Goal: Task Accomplishment & Management: Manage account settings

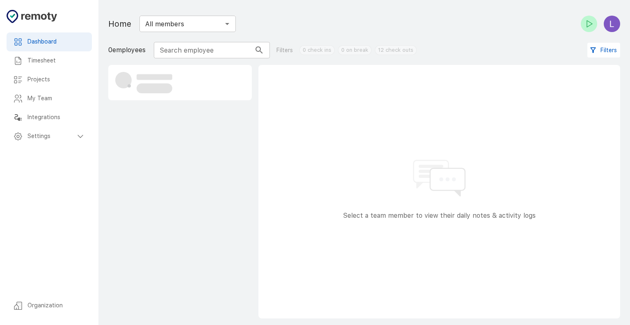
click at [44, 63] on h6 "Timesheet" at bounding box center [57, 60] width 58 height 9
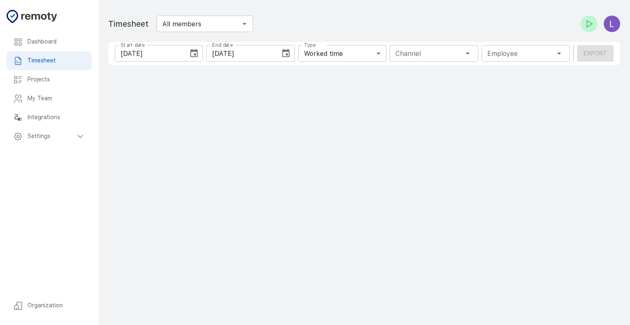
click at [53, 82] on h6 "Projects" at bounding box center [57, 79] width 58 height 9
type input "1 Employee"
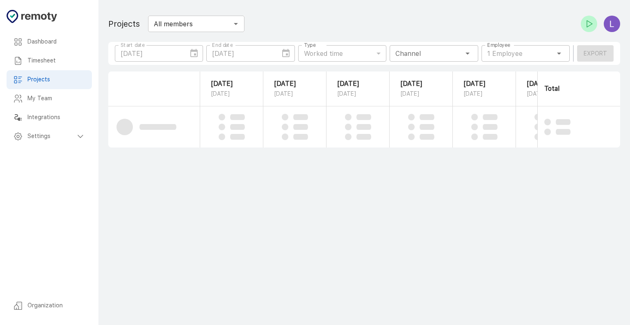
click at [50, 96] on h6 "My Team" at bounding box center [57, 98] width 58 height 9
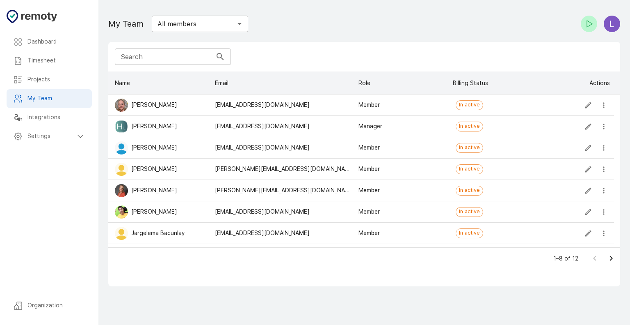
click at [30, 79] on h6 "Projects" at bounding box center [57, 79] width 58 height 9
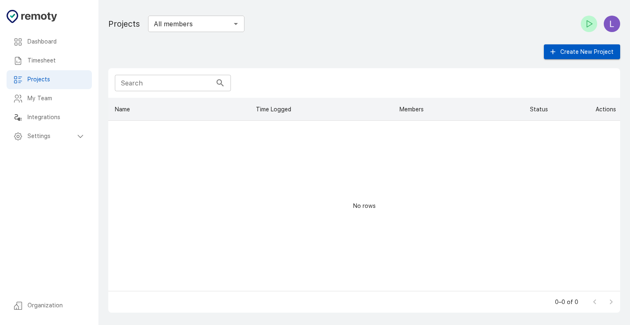
scroll to position [187, 506]
click at [69, 53] on div "Timesheet" at bounding box center [49, 60] width 85 height 19
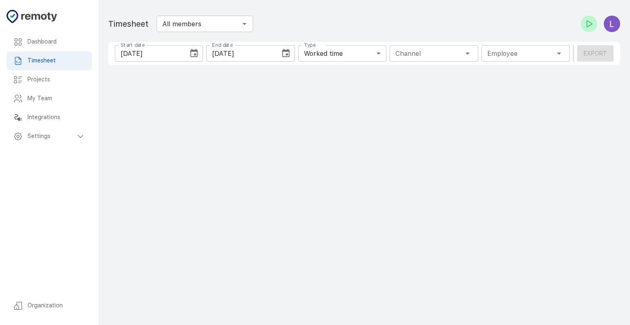
type input "1 Employee"
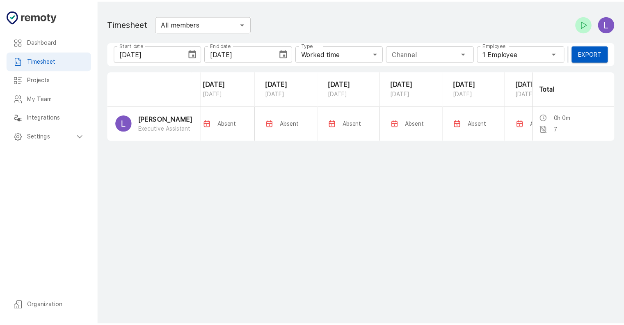
scroll to position [0, 111]
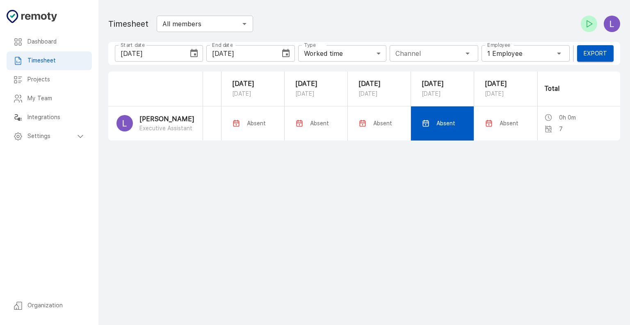
click at [441, 136] on td "Absent" at bounding box center [442, 123] width 63 height 34
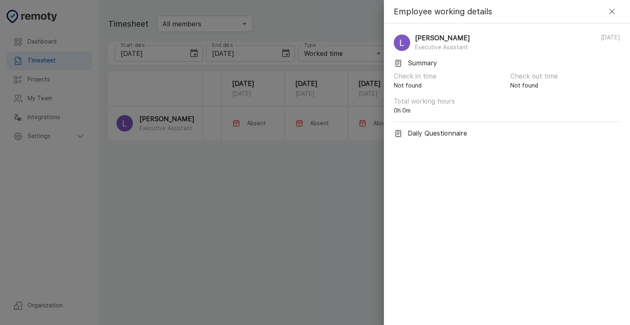
click at [608, 14] on icon "button" at bounding box center [613, 12] width 10 height 10
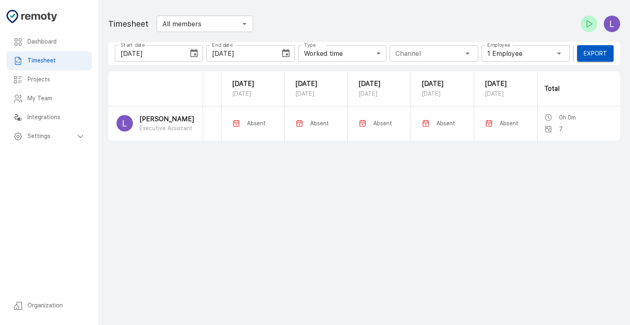
click at [43, 132] on h6 "Settings" at bounding box center [52, 136] width 48 height 9
click at [43, 156] on h6 "General" at bounding box center [59, 155] width 51 height 9
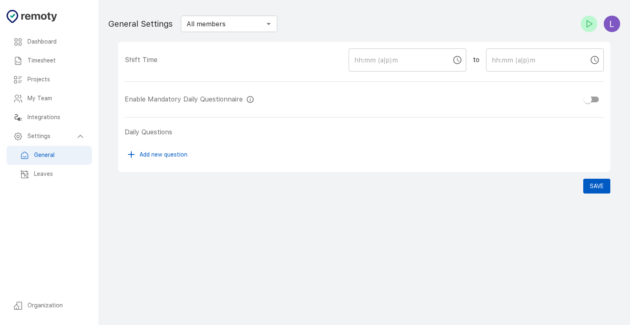
checkbox input "true"
type input "09:00 AM"
type input "05:00 PM"
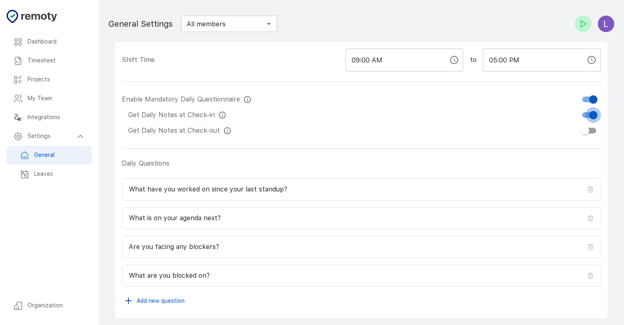
click at [594, 115] on input "checkbox" at bounding box center [593, 115] width 47 height 16
checkbox input "false"
click at [588, 126] on input "checkbox" at bounding box center [585, 131] width 47 height 16
checkbox input "true"
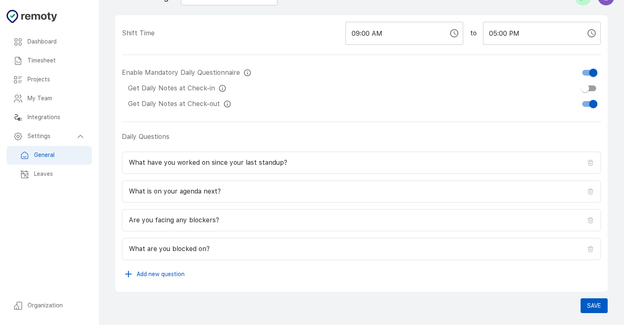
scroll to position [26, 0]
click at [591, 164] on icon at bounding box center [590, 162] width 7 height 7
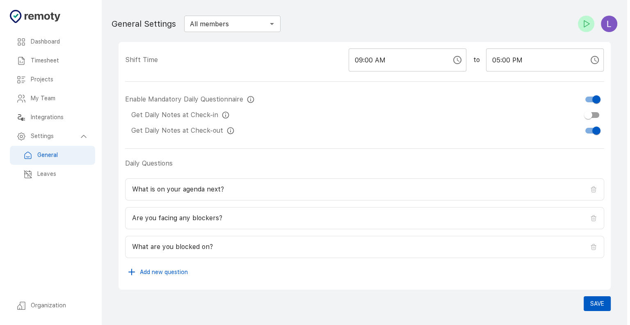
scroll to position [0, 0]
click at [591, 246] on icon at bounding box center [593, 246] width 7 height 7
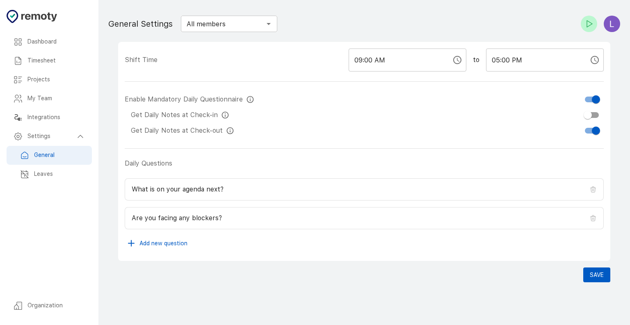
click at [176, 241] on button "Add new question" at bounding box center [158, 243] width 66 height 15
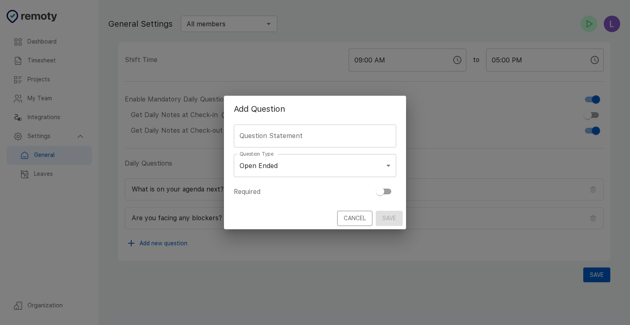
click at [274, 139] on input "Question Statement" at bounding box center [315, 135] width 163 height 23
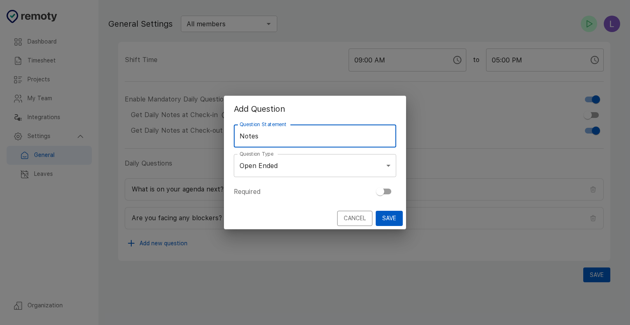
type input "Notes"
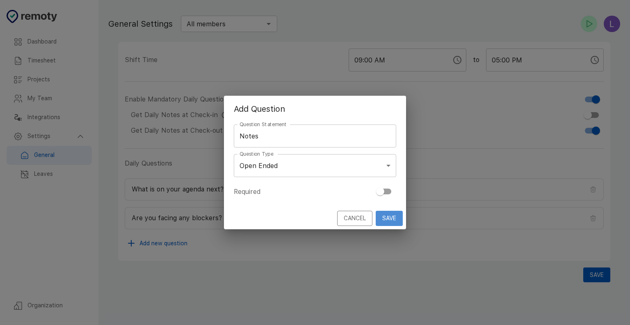
click at [392, 216] on button "Save" at bounding box center [389, 218] width 27 height 15
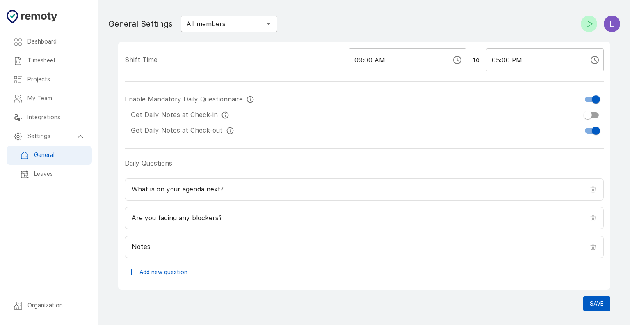
click at [415, 65] on input "09:00 AM" at bounding box center [397, 59] width 97 height 23
click at [415, 66] on input "09:00 AM" at bounding box center [397, 59] width 97 height 23
click at [216, 21] on input "All members" at bounding box center [222, 23] width 78 height 11
click at [600, 304] on button "Save" at bounding box center [597, 303] width 27 height 15
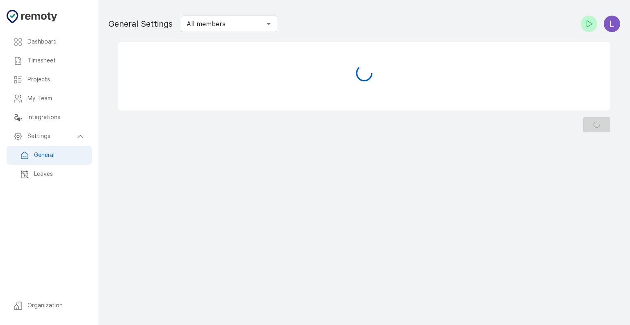
click at [55, 121] on h6 "Integrations" at bounding box center [57, 117] width 58 height 9
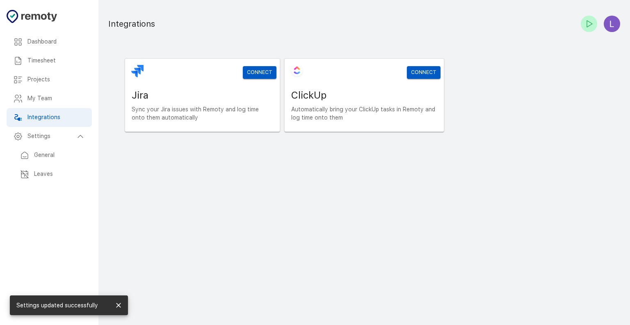
click at [54, 97] on h6 "My Team" at bounding box center [57, 98] width 58 height 9
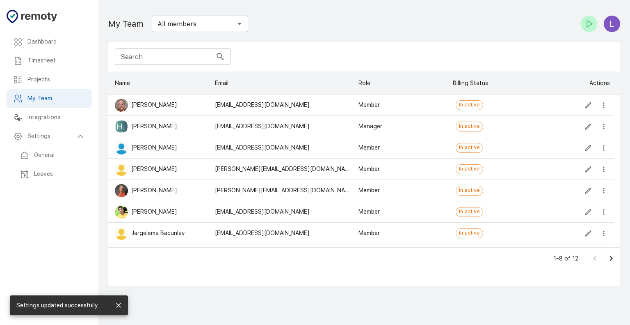
scroll to position [169, 506]
click at [54, 77] on h6 "Projects" at bounding box center [57, 79] width 58 height 9
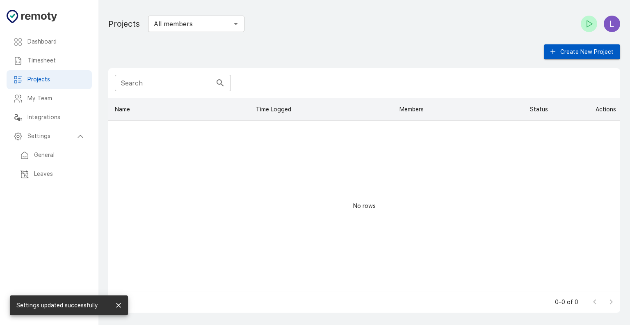
scroll to position [187, 506]
click at [54, 60] on h6 "Timesheet" at bounding box center [57, 60] width 58 height 9
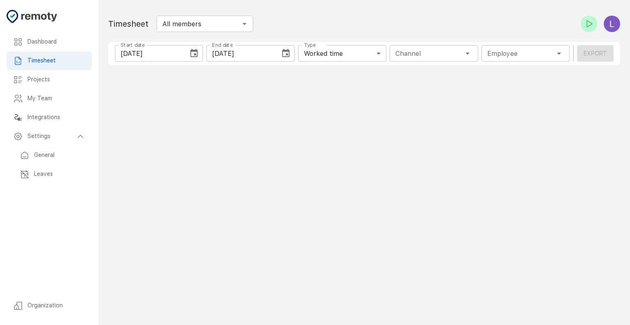
click at [51, 81] on h6 "Projects" at bounding box center [57, 79] width 58 height 9
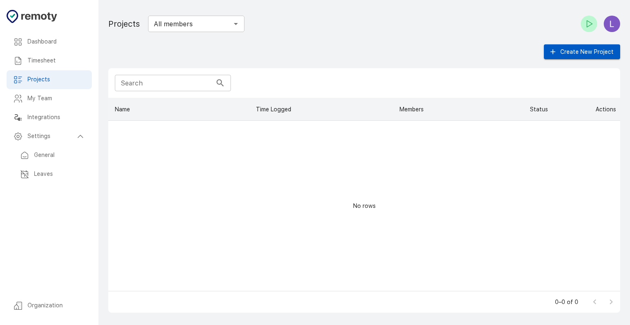
scroll to position [187, 506]
click at [586, 48] on button "Create New Project" at bounding box center [582, 51] width 76 height 15
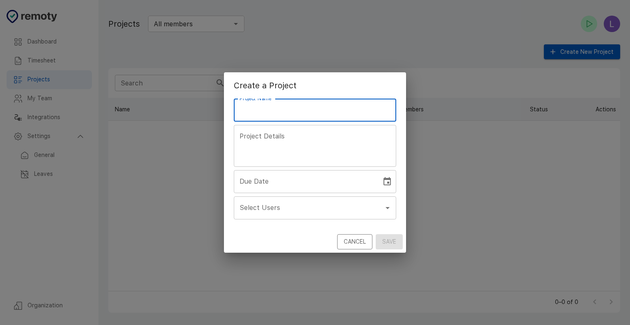
click at [320, 108] on input "Project Name" at bounding box center [315, 110] width 163 height 23
type input "<"
type input "[PERSON_NAME]"
click at [277, 205] on input "Select Users" at bounding box center [309, 208] width 143 height 16
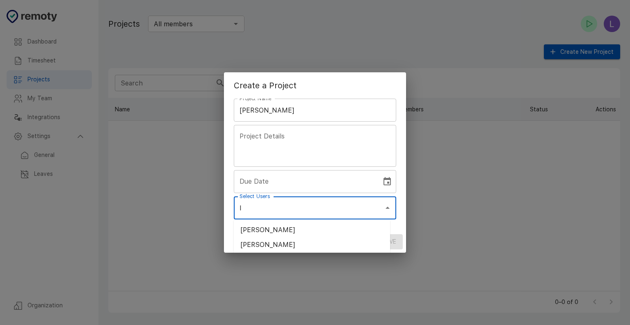
scroll to position [0, 0]
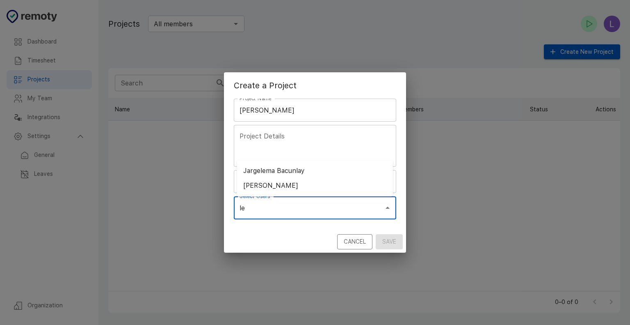
type input "leo"
click at [264, 183] on li "[PERSON_NAME]" at bounding box center [315, 185] width 163 height 15
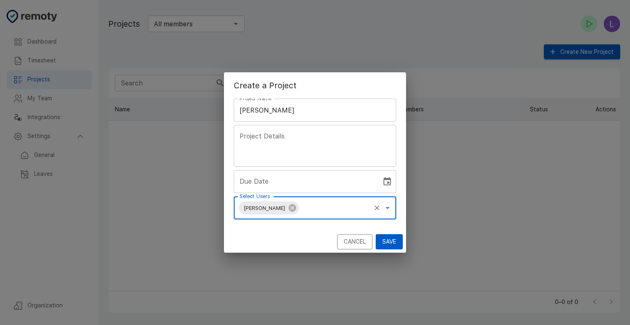
click at [389, 246] on button "Save" at bounding box center [389, 241] width 27 height 15
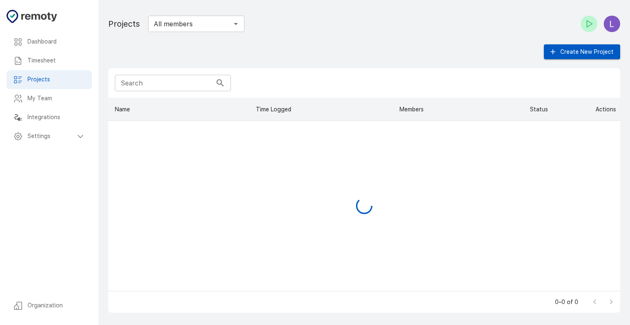
scroll to position [187, 506]
click at [589, 128] on button "Edit" at bounding box center [595, 131] width 12 height 12
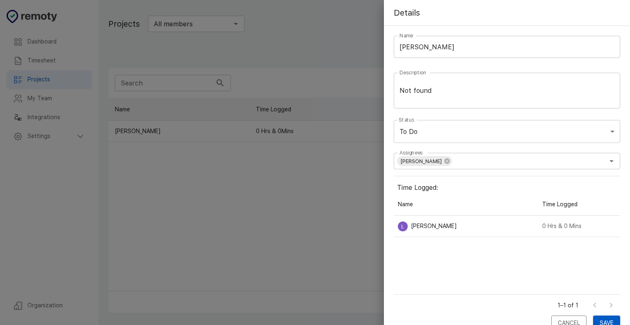
scroll to position [95, 220]
click at [275, 193] on div at bounding box center [315, 162] width 630 height 325
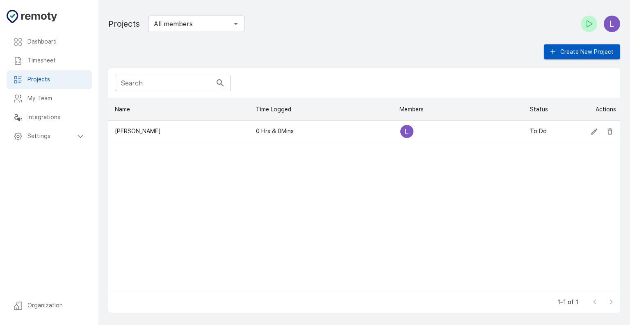
click at [18, 49] on div "Dashboard" at bounding box center [49, 41] width 85 height 19
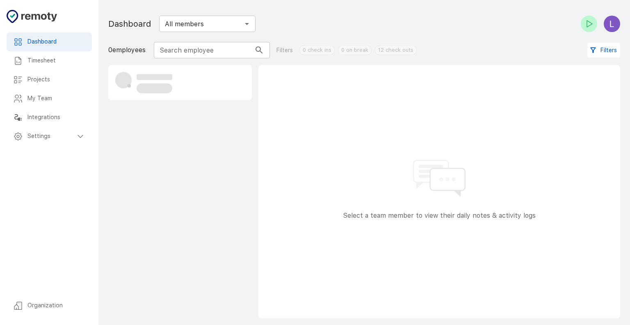
click at [41, 57] on h6 "Timesheet" at bounding box center [57, 60] width 58 height 9
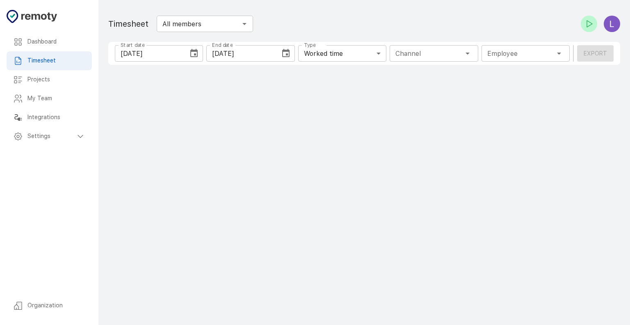
type input "1 Employee"
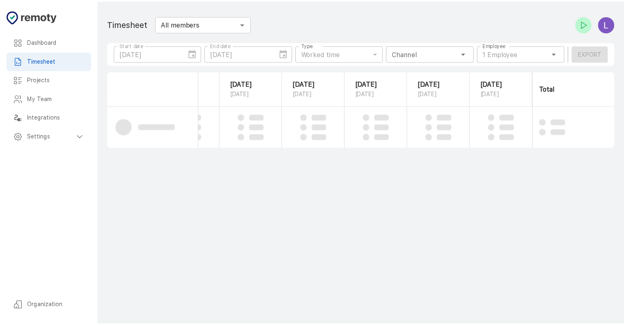
scroll to position [0, 111]
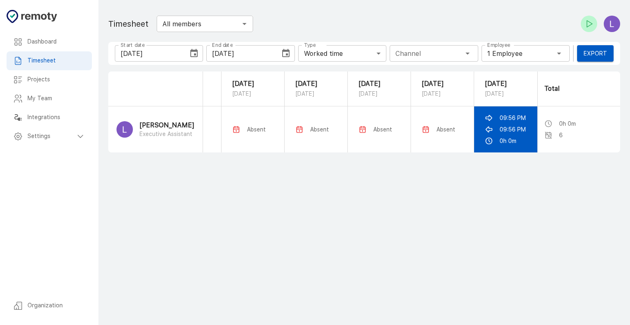
click at [520, 130] on div "09:56 PM" at bounding box center [506, 129] width 42 height 8
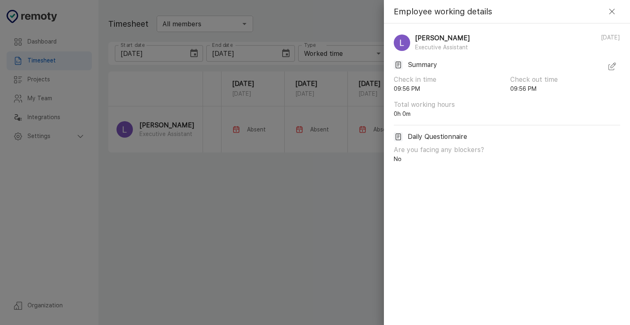
click at [611, 66] on icon "button" at bounding box center [613, 67] width 10 height 10
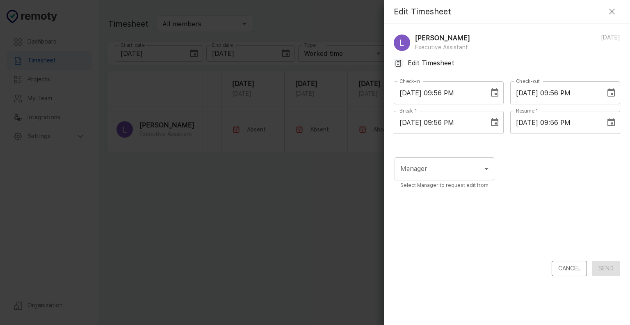
click at [446, 93] on input "08/28/2025 09:56 PM" at bounding box center [438, 92] width 89 height 23
type input "08/28/2025 03:30 PM"
click at [459, 123] on input "08/28/2025 09:56 PM" at bounding box center [438, 122] width 89 height 23
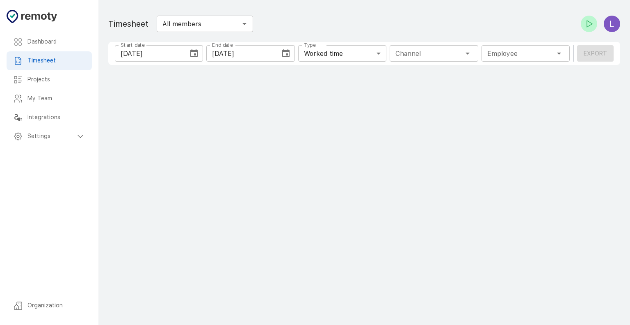
type input "1 Employee"
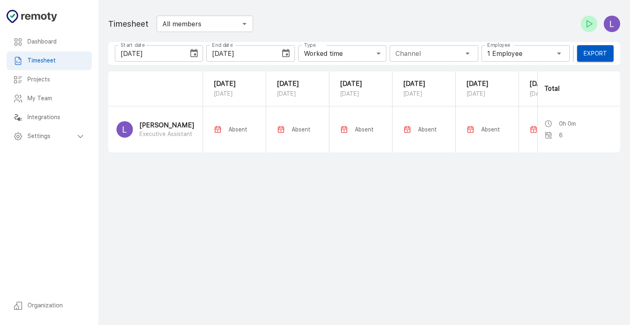
click at [630, 281] on main "Dashboard Timesheet Projects My Team Integrations Settings Organization Timeshe…" at bounding box center [365, 162] width 532 height 325
